Goal: Transaction & Acquisition: Purchase product/service

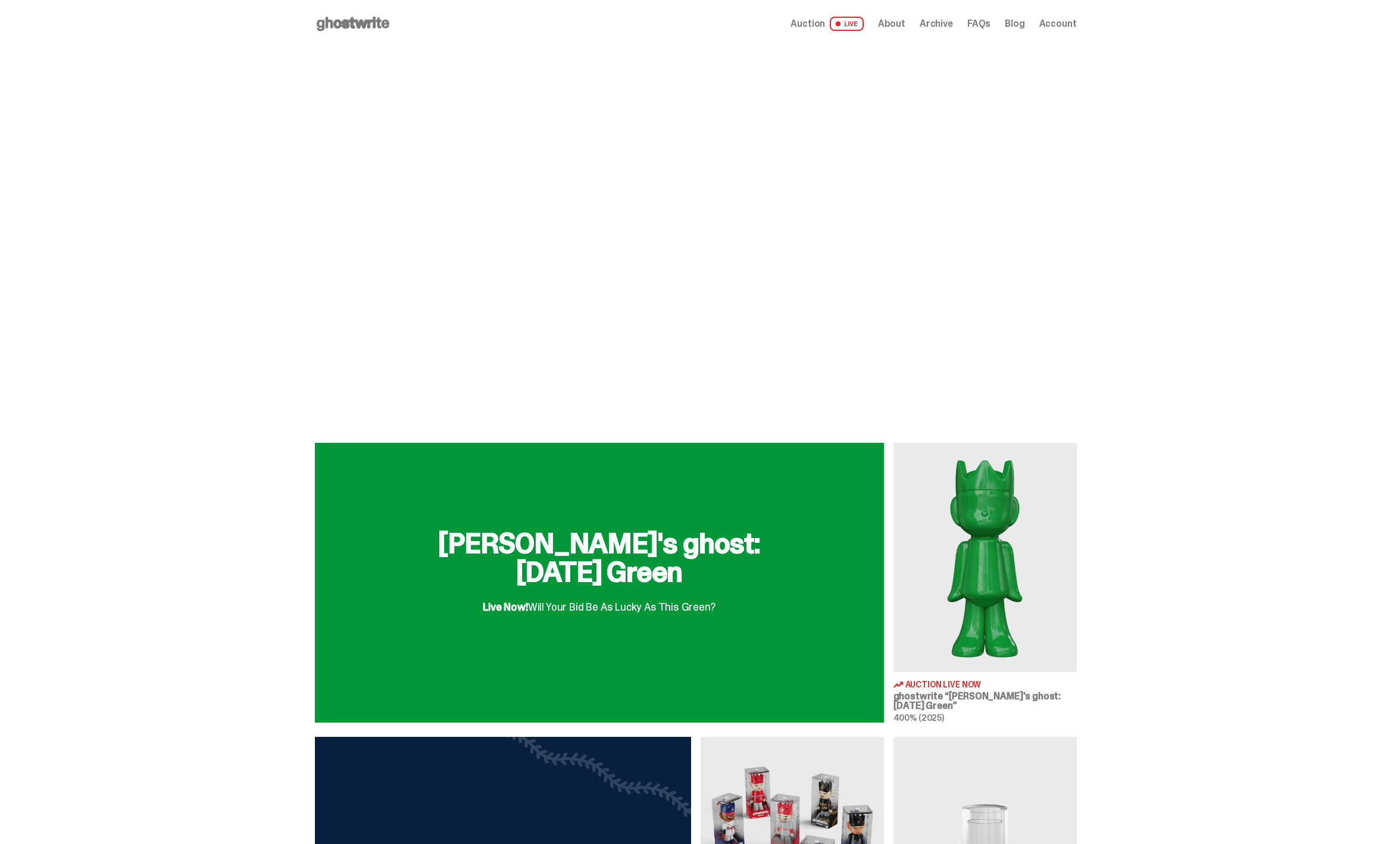
click at [564, 595] on div "Live Now! Will Your Bid Be As Lucky As This Green?" at bounding box center [599, 601] width 232 height 21
